Goal: Task Accomplishment & Management: Manage account settings

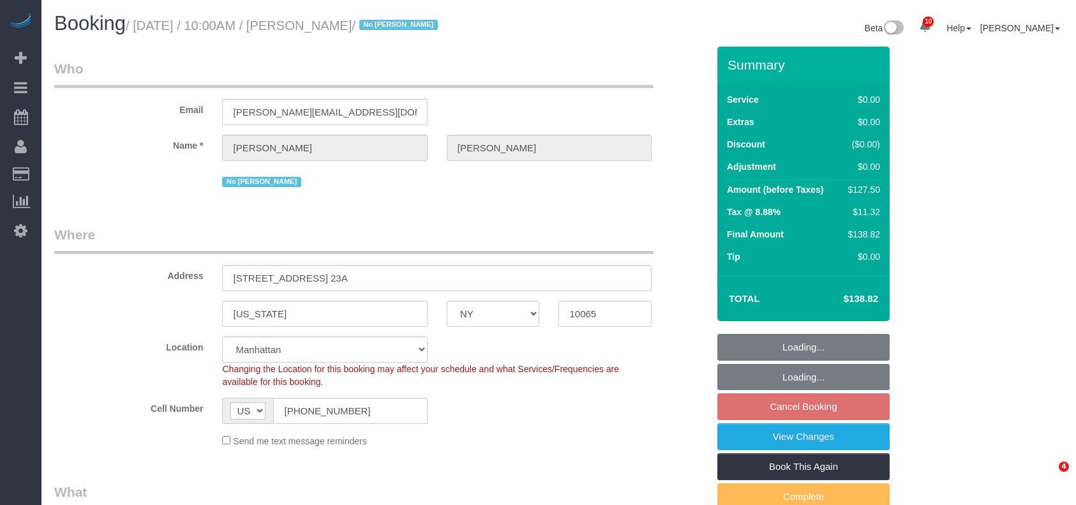
select select "NY"
select select "1"
select select "spot3"
select select "number:89"
select select "number:90"
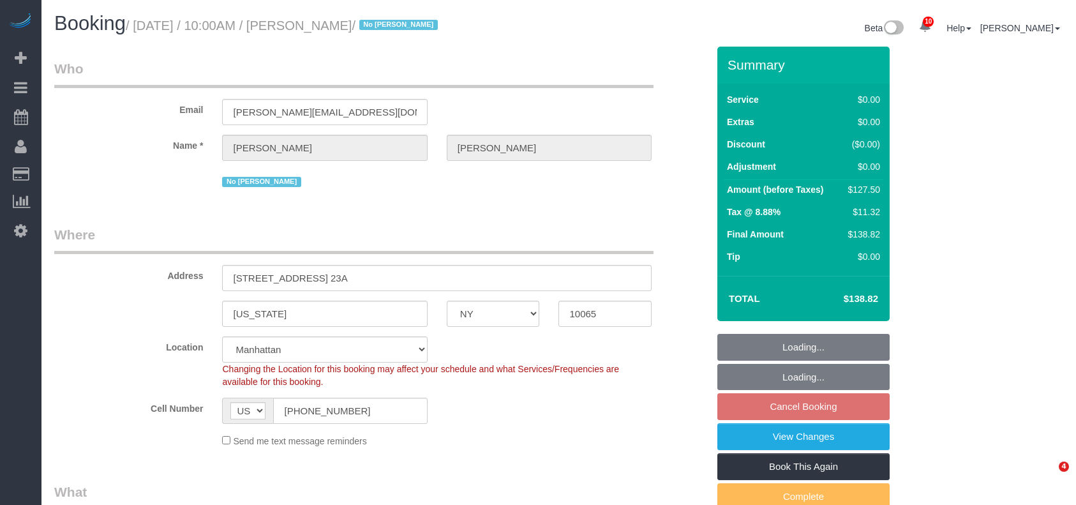
select select "number:15"
select select "number:5"
select select "number:21"
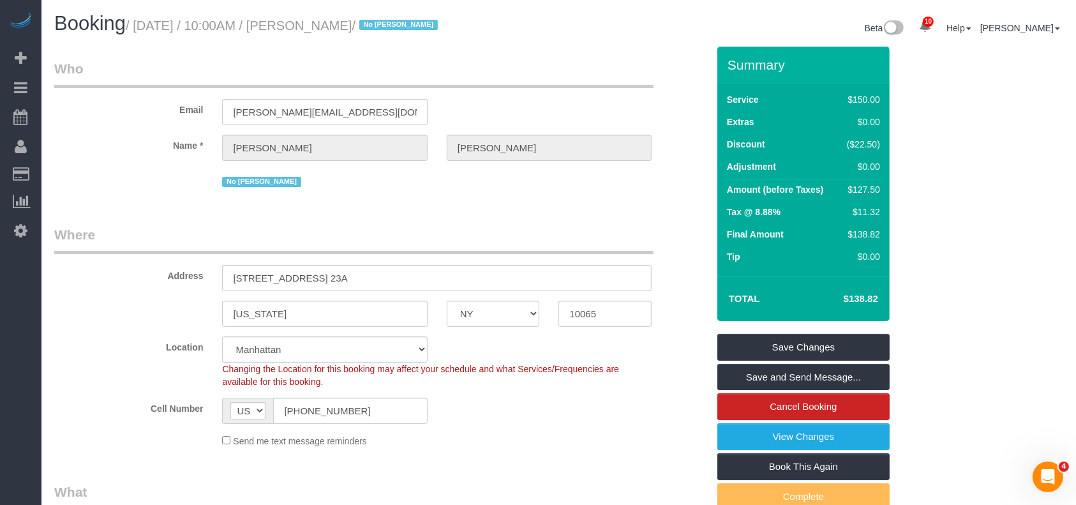
drag, startPoint x: 133, startPoint y: 27, endPoint x: 423, endPoint y: 22, distance: 289.2
click at [428, 24] on small "/ August 20, 2025 / 10:00AM / Roger Hewer-Candee / No Dequan Lowe" at bounding box center [284, 26] width 316 height 14
copy small "August 20, 2025 / 10:00AM / Roger Hewer-Candee"
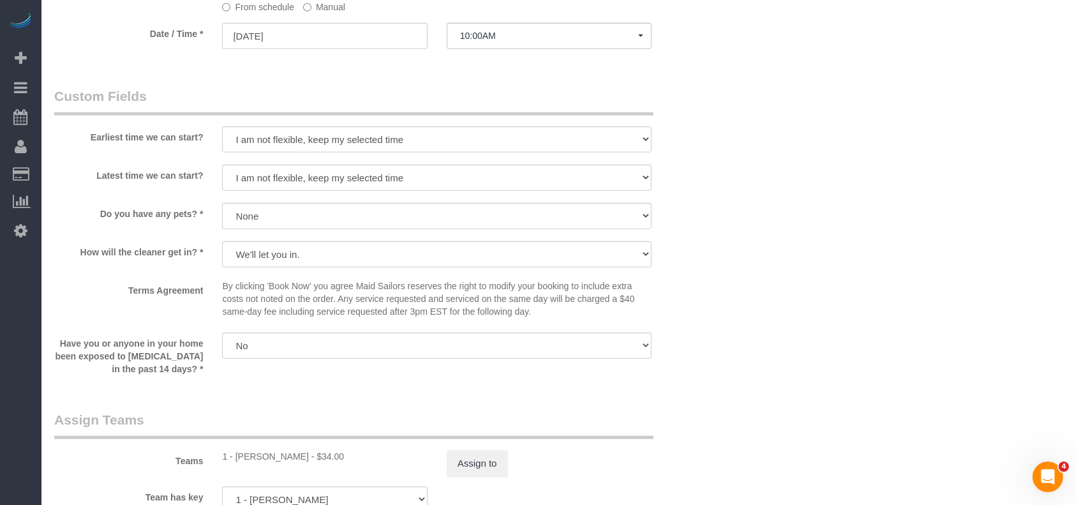
scroll to position [1446, 0]
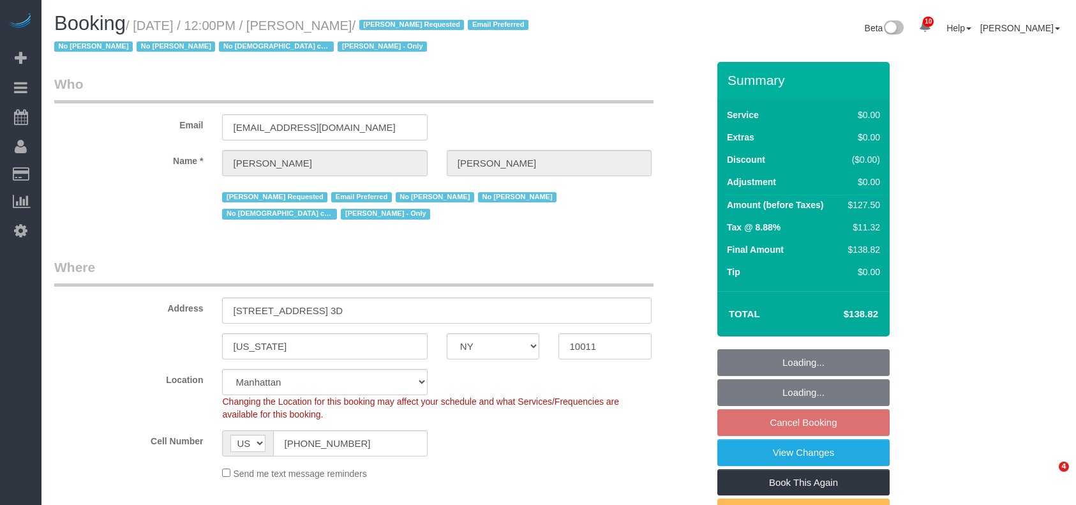
select select "NY"
select select "1"
select select "number:89"
select select "number:90"
select select "number:15"
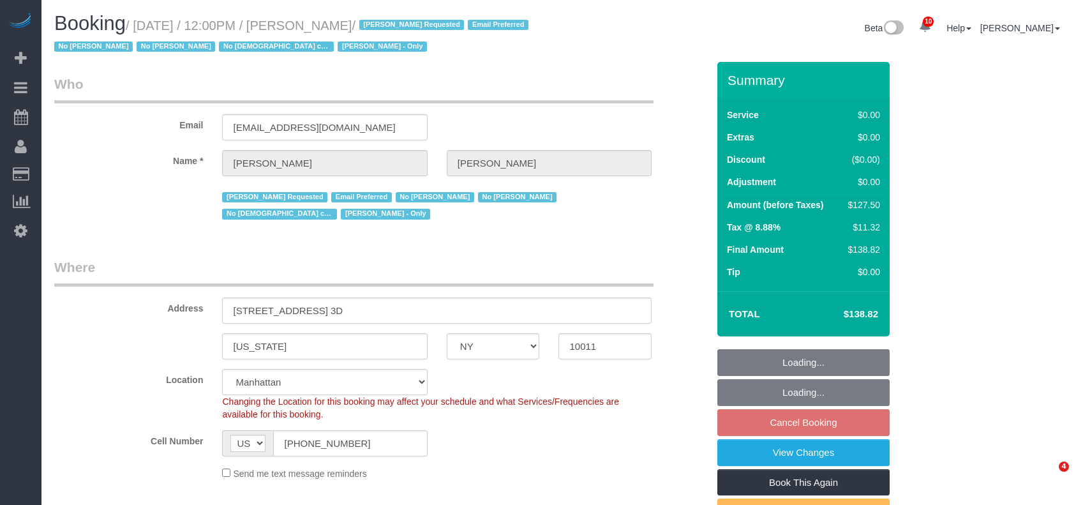
select select "number:5"
select select "number:21"
select select "spot64"
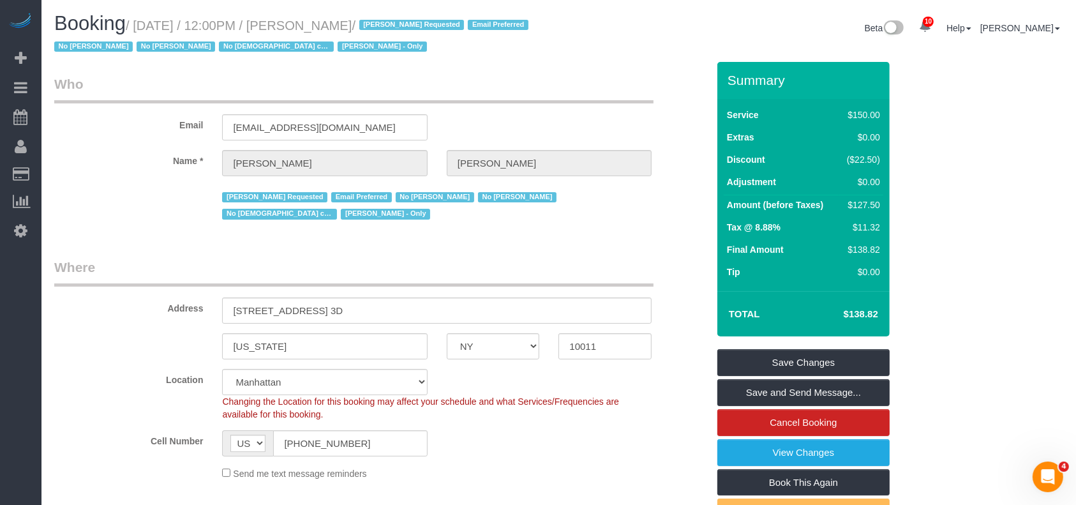
drag, startPoint x: 137, startPoint y: 23, endPoint x: 414, endPoint y: 24, distance: 277.0
click at [414, 24] on small "/ [DATE] / 12:00PM / [PERSON_NAME] / [PERSON_NAME] Requested Email Preferred No…" at bounding box center [293, 37] width 478 height 36
copy small "[DATE] / 12:00PM / [PERSON_NAME]"
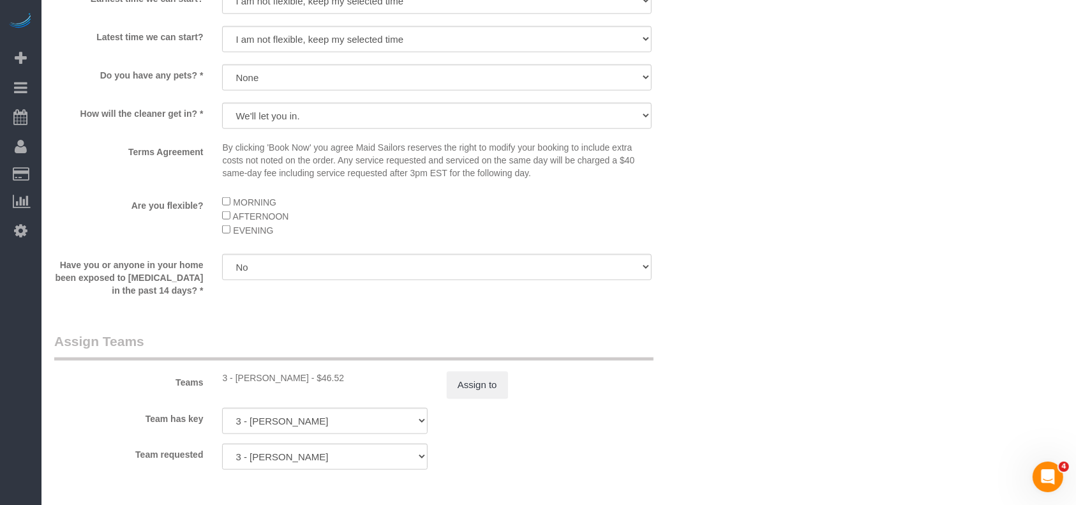
scroll to position [1532, 0]
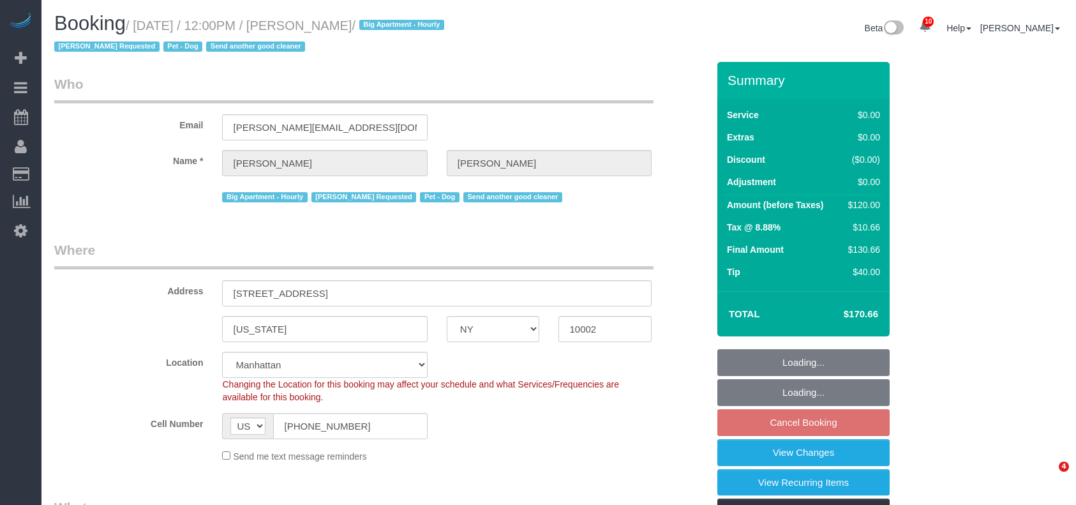
select select "NY"
select select "number:59"
select select "number:75"
select select "number:13"
select select "number:5"
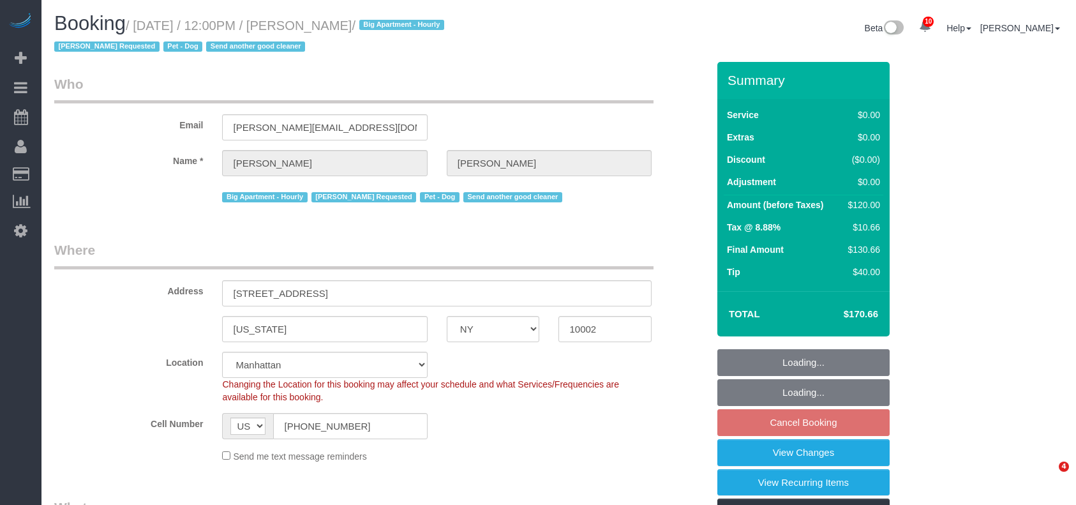
select select "spot64"
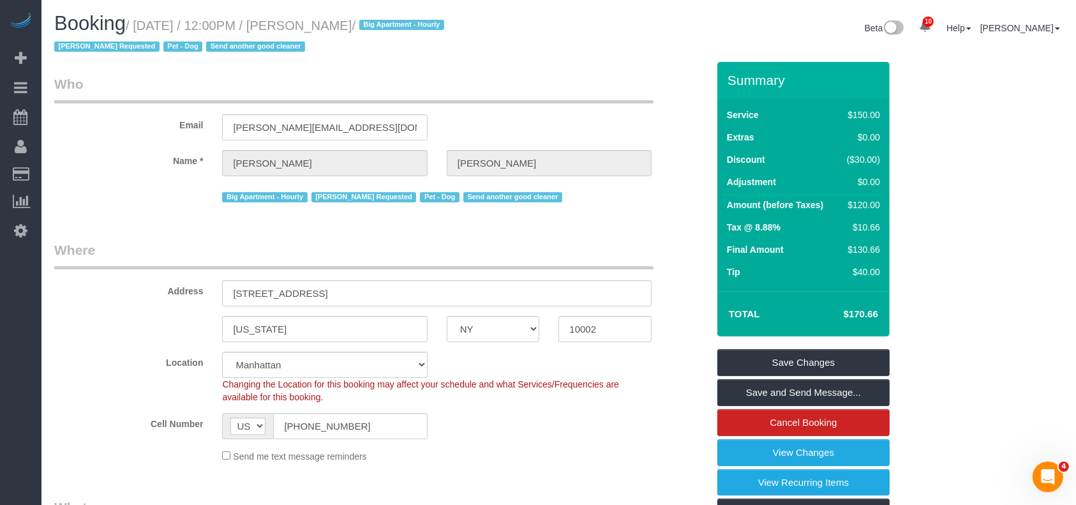
drag, startPoint x: 140, startPoint y: 23, endPoint x: 387, endPoint y: 20, distance: 247.0
click at [390, 20] on small "/ August 20, 2025 / 12:00PM / Jeffrey Rogers / Big Apartment - Hourly Nicholas …" at bounding box center [251, 37] width 394 height 36
copy small "August 20, 2025 / 12:00PM / Jeffrey Rogers"
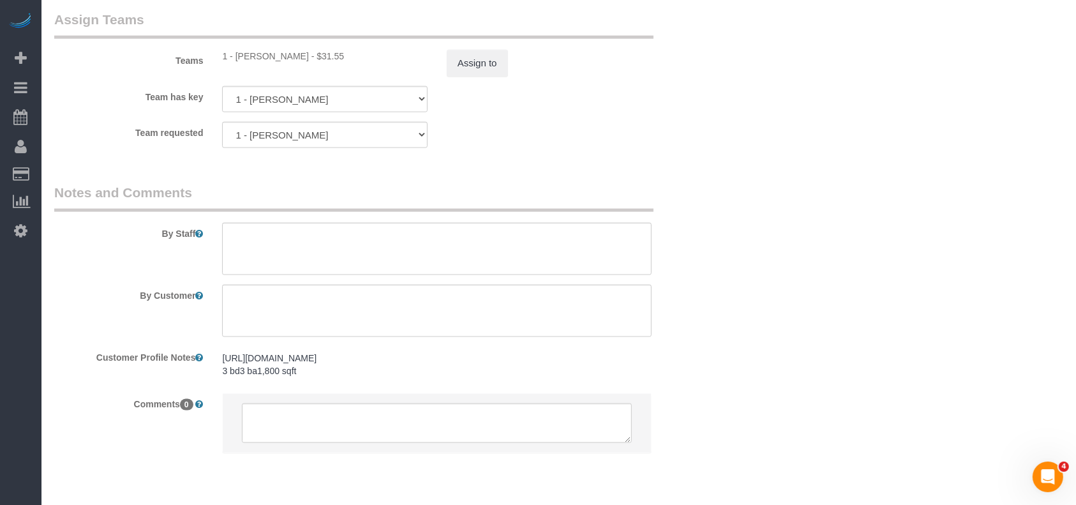
scroll to position [1702, 0]
